Goal: Information Seeking & Learning: Find specific fact

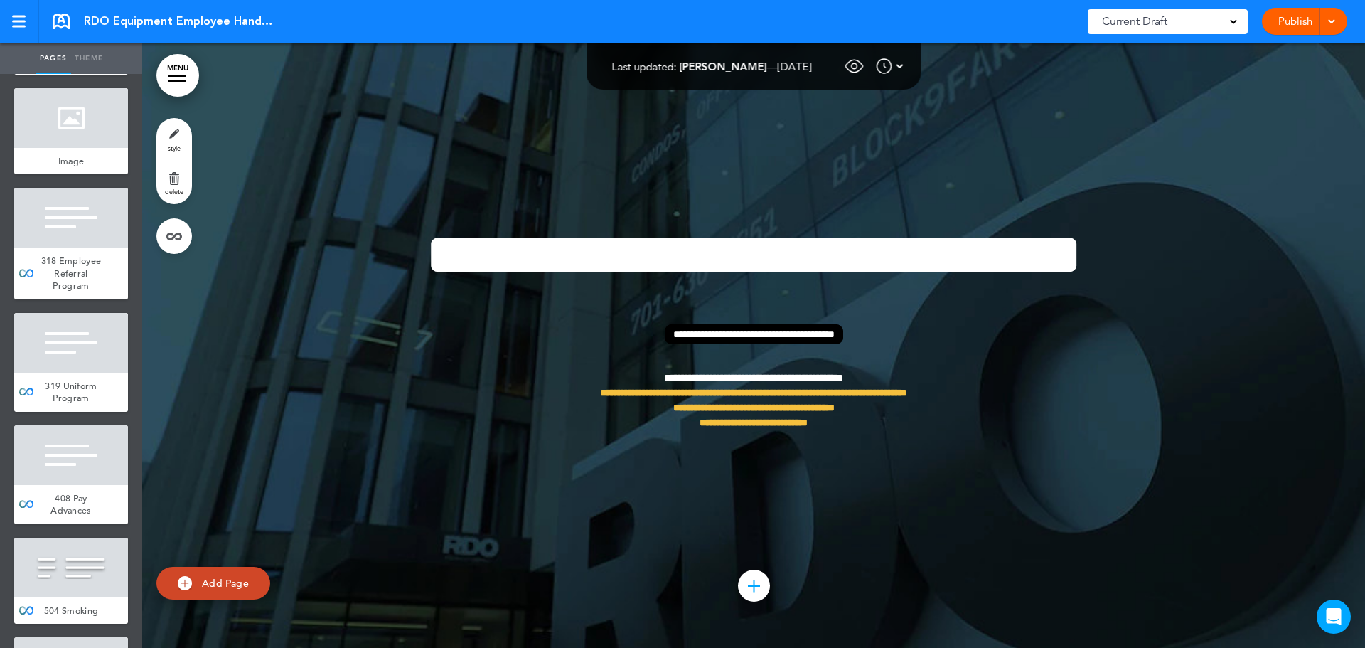
scroll to position [11645, 0]
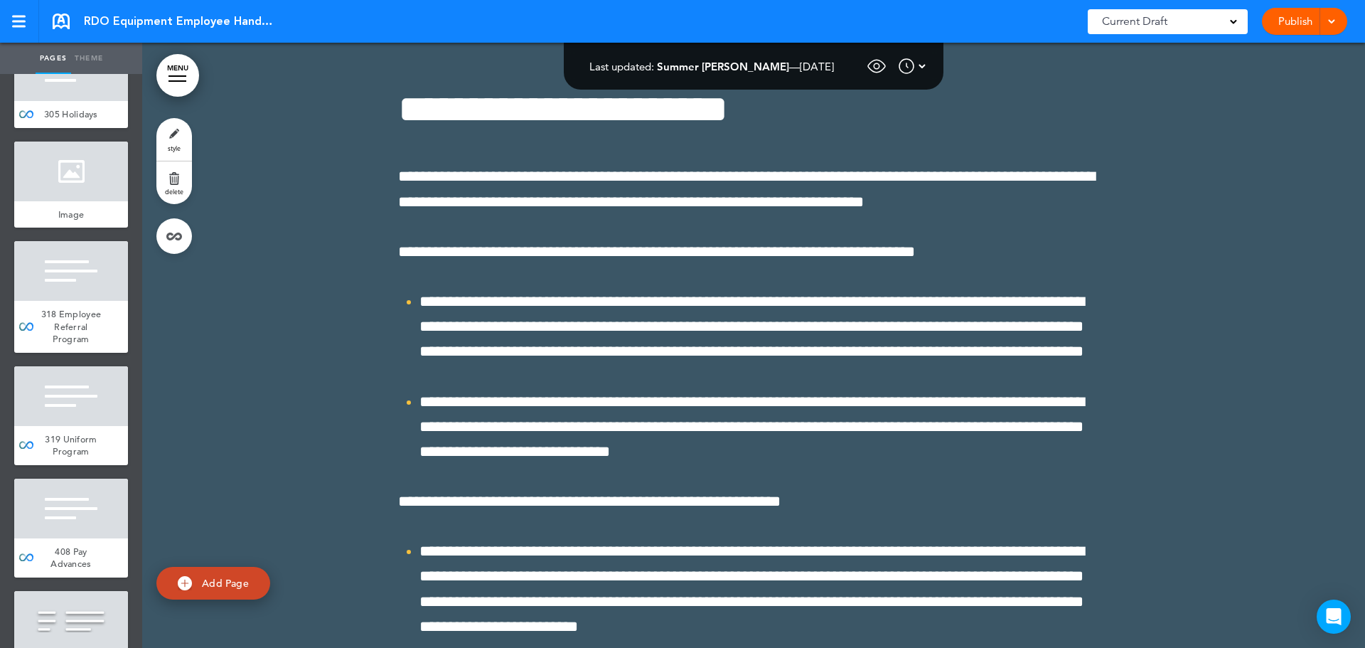
scroll to position [125803, 0]
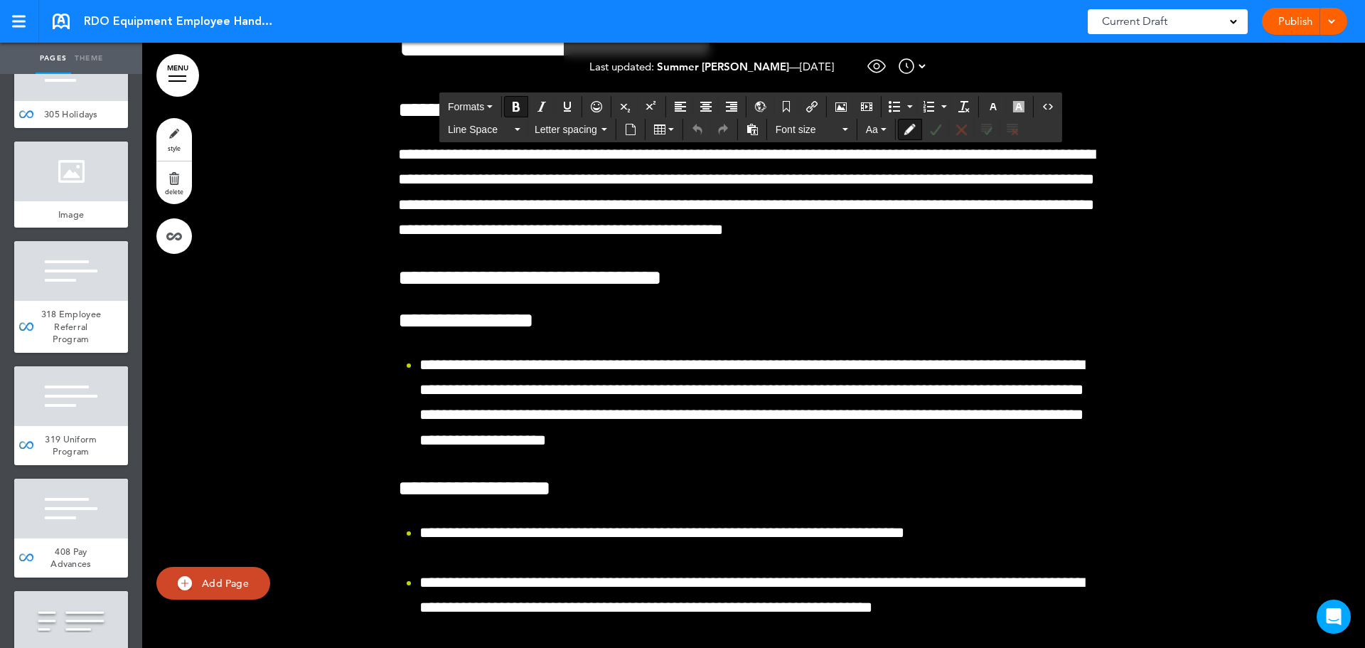
drag, startPoint x: 911, startPoint y: 154, endPoint x: 390, endPoint y: 97, distance: 524.2
copy strong "**********"
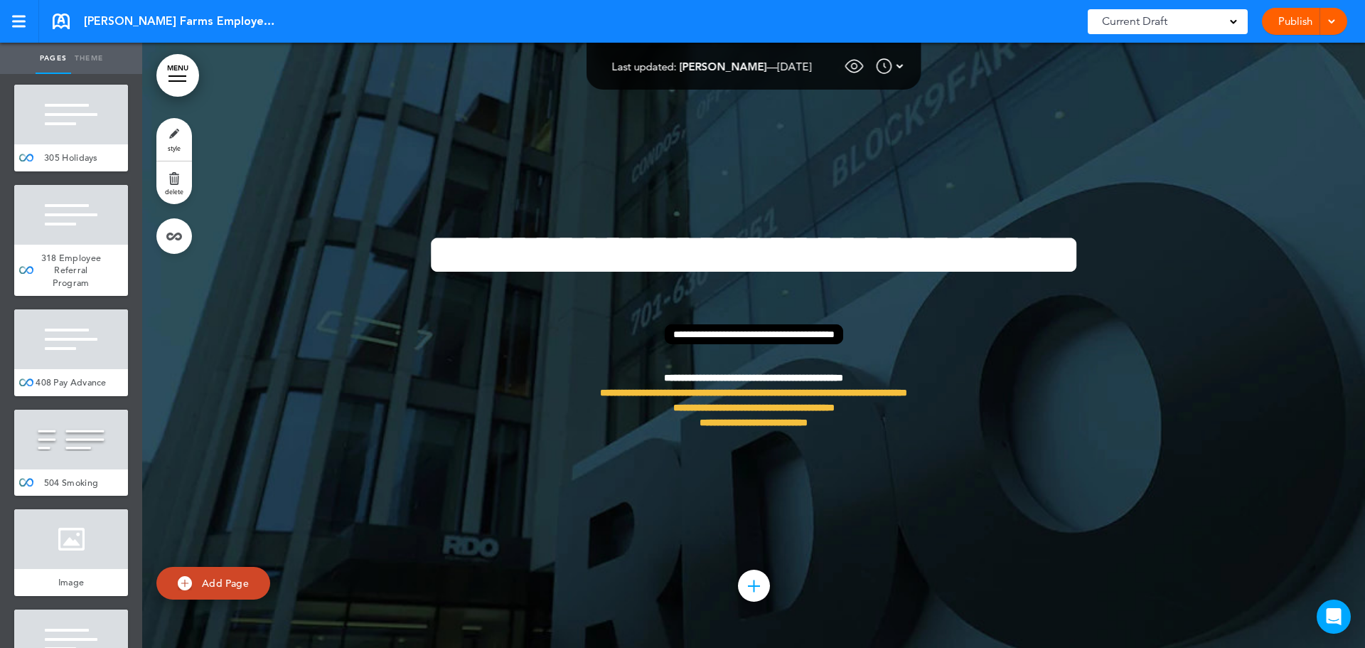
scroll to position [11202, 0]
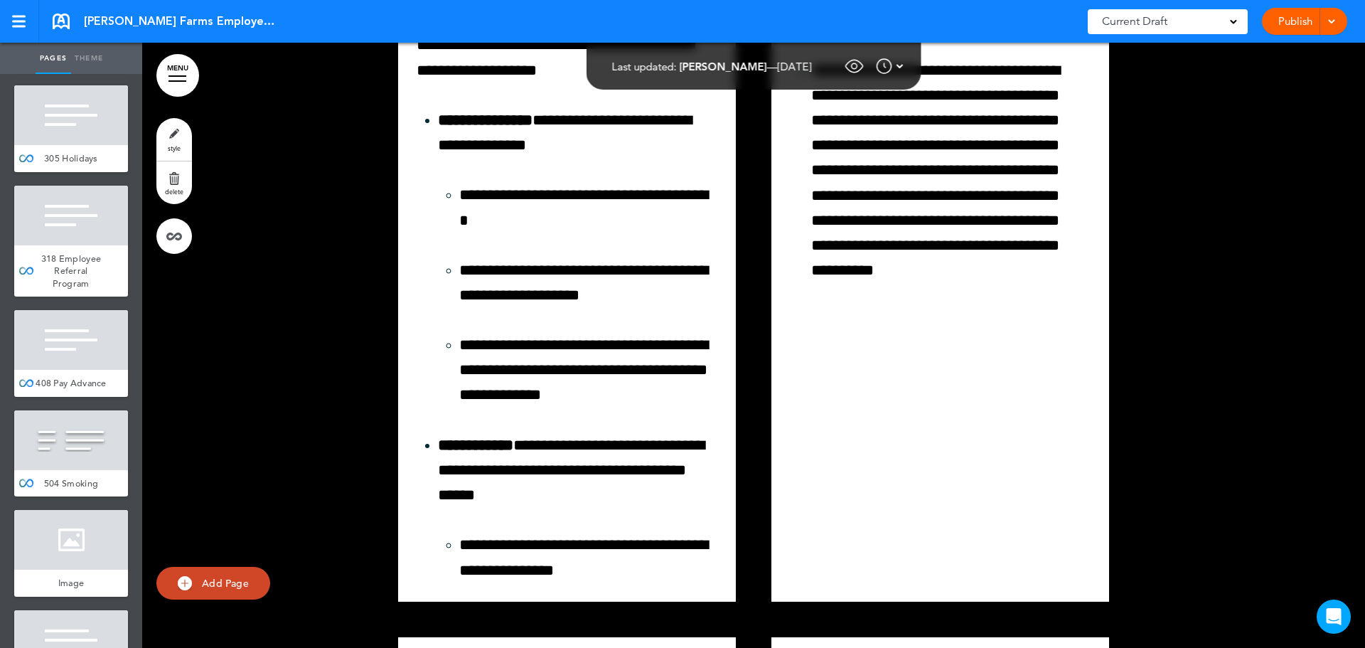
scroll to position [110139, 0]
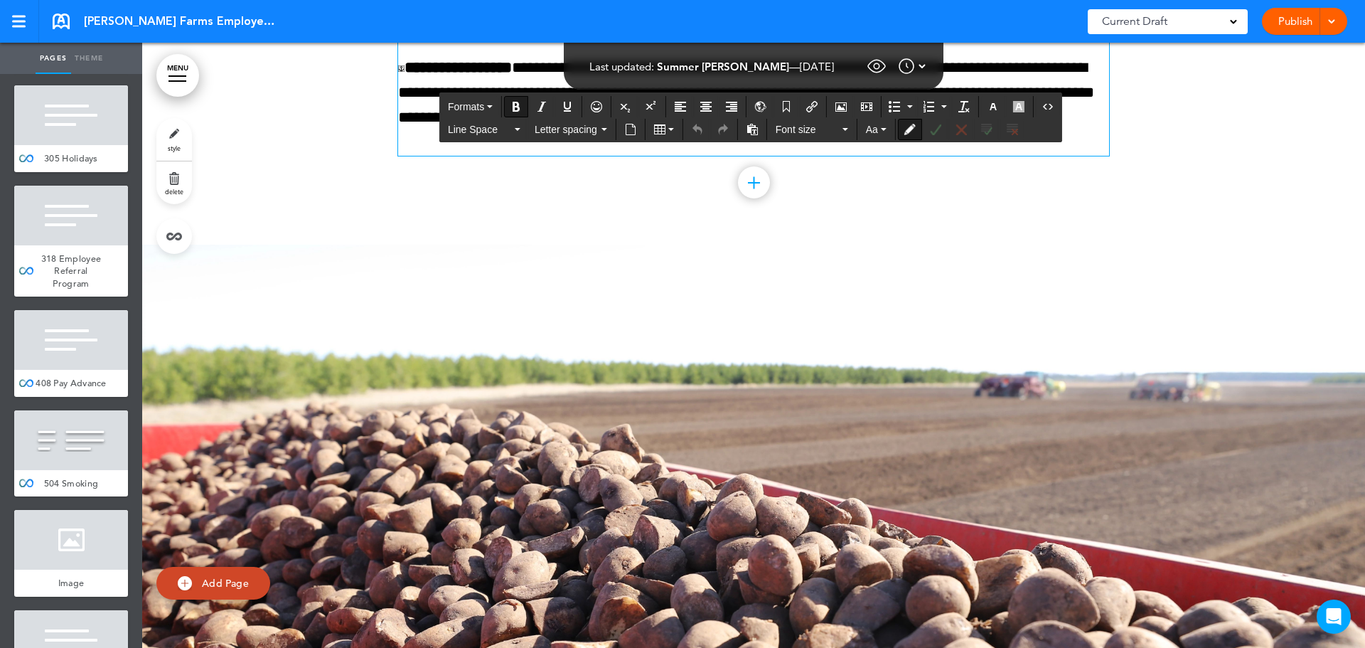
drag, startPoint x: 702, startPoint y: 149, endPoint x: 374, endPoint y: 109, distance: 330.3
copy strong "**********"
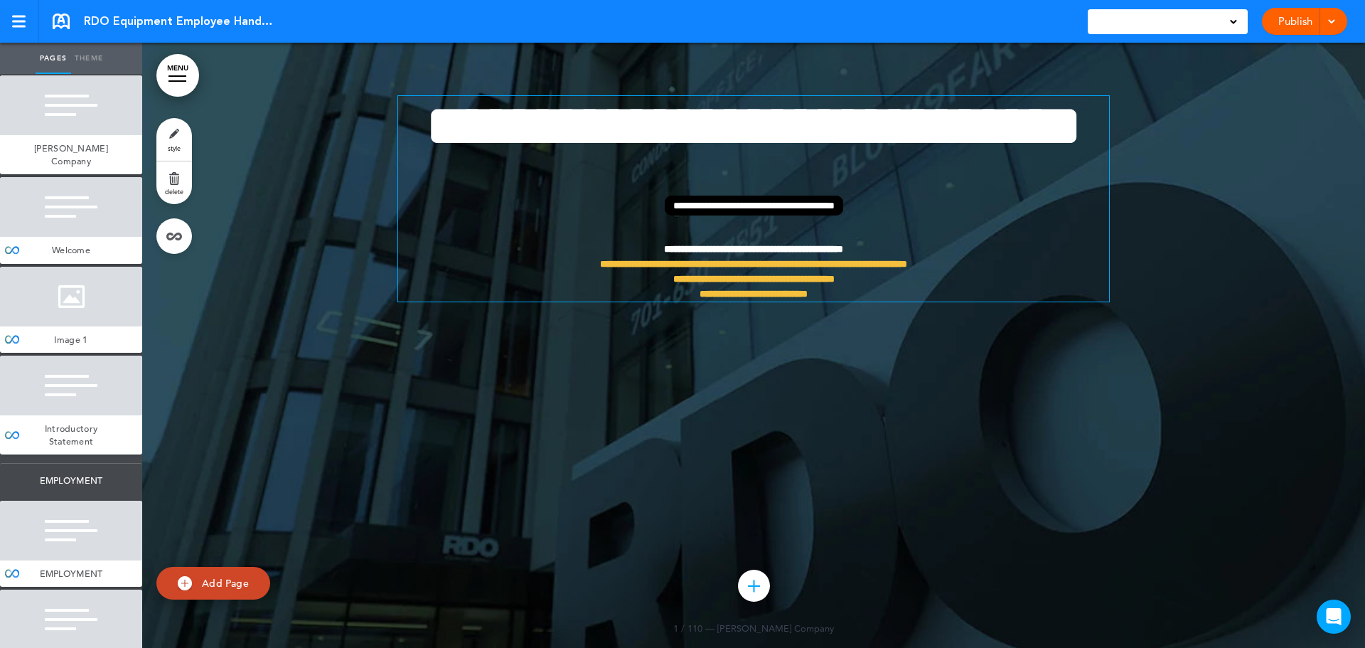
click at [179, 80] on link "MENU" at bounding box center [177, 75] width 43 height 43
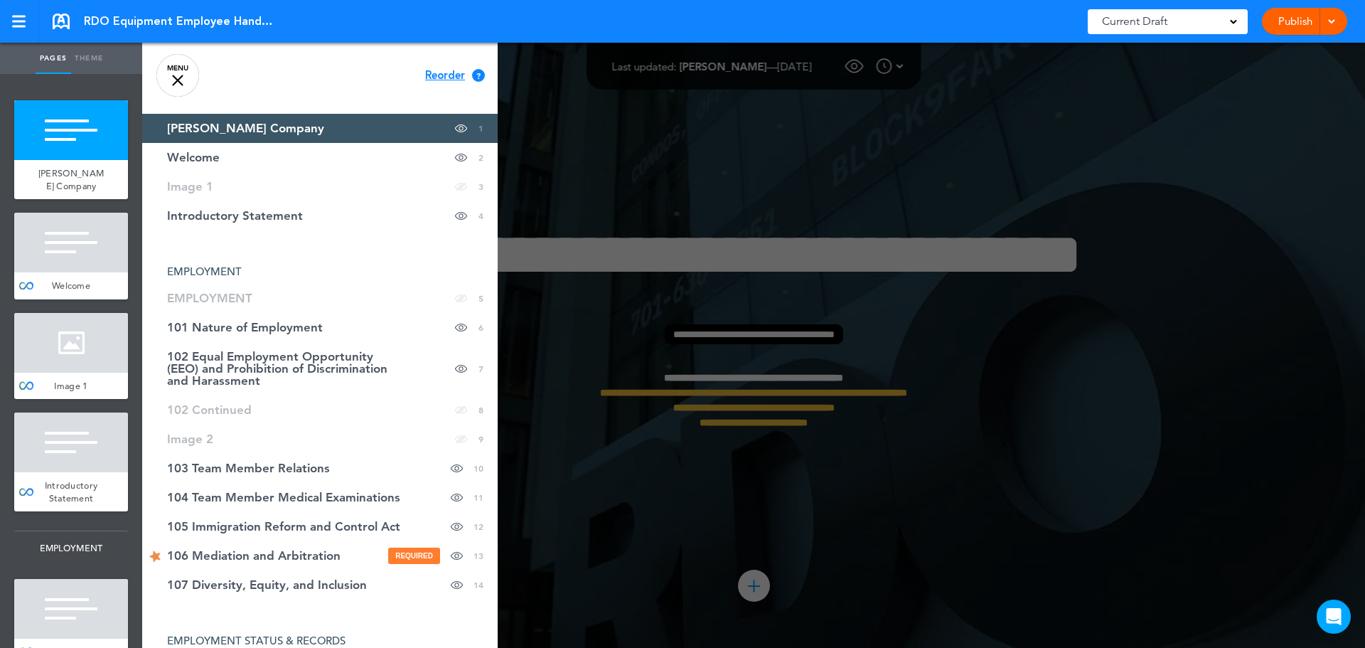
scroll to position [13199, 0]
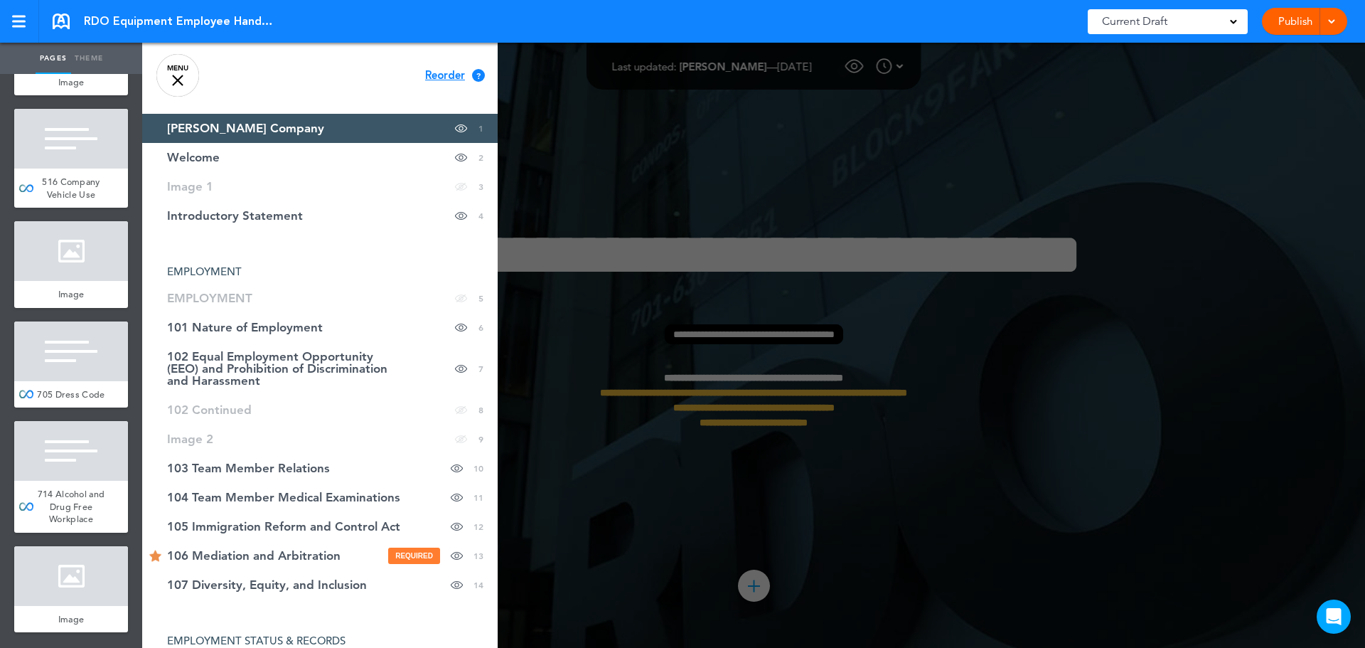
click at [186, 68] on link "MENU" at bounding box center [177, 75] width 43 height 43
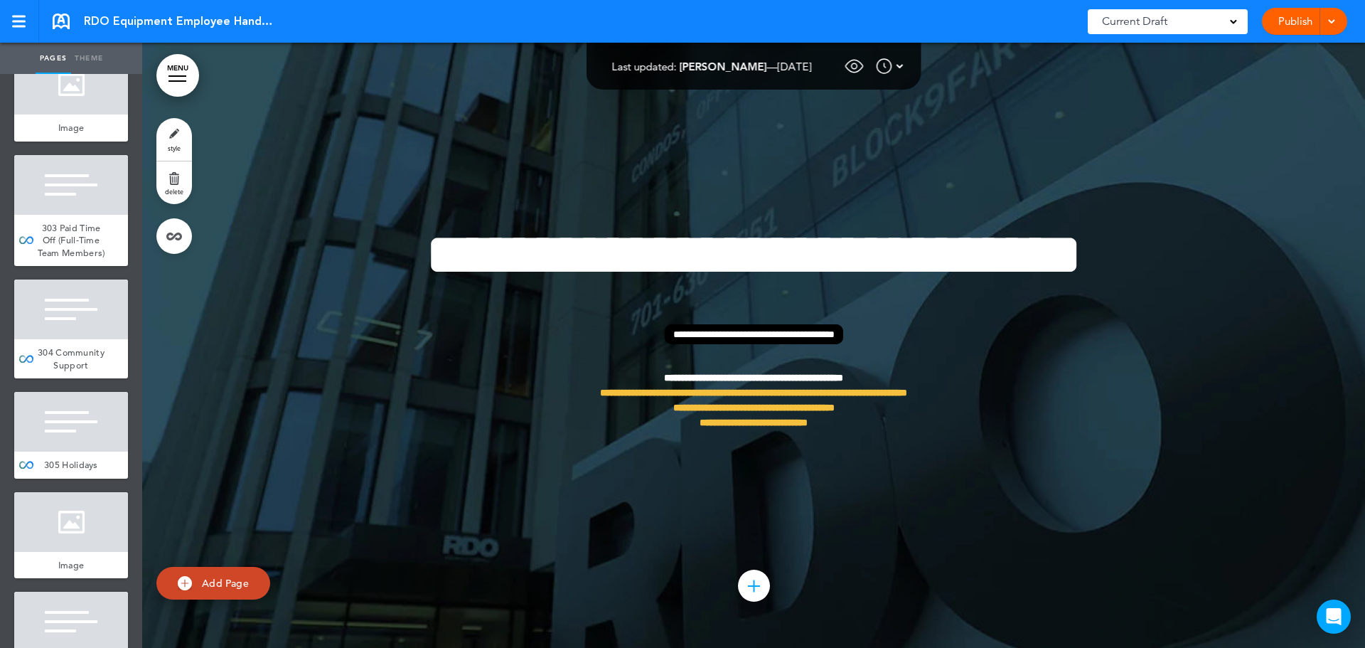
scroll to position [11349, 0]
